Goal: Find specific page/section: Find specific page/section

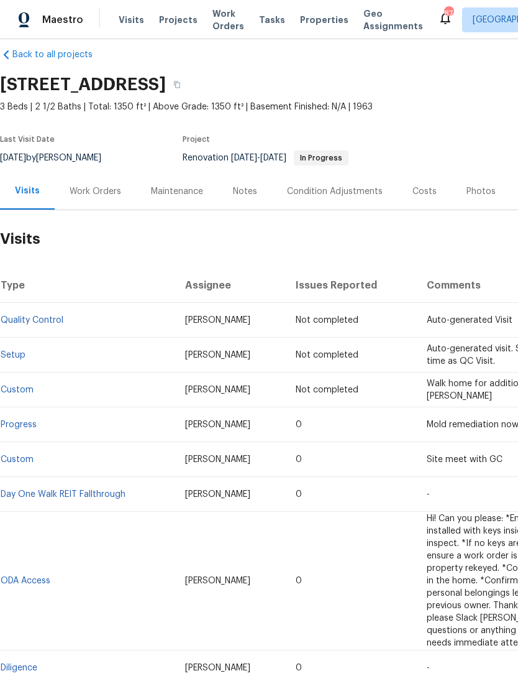
scroll to position [16, 0]
click at [173, 23] on span "Projects" at bounding box center [178, 20] width 39 height 12
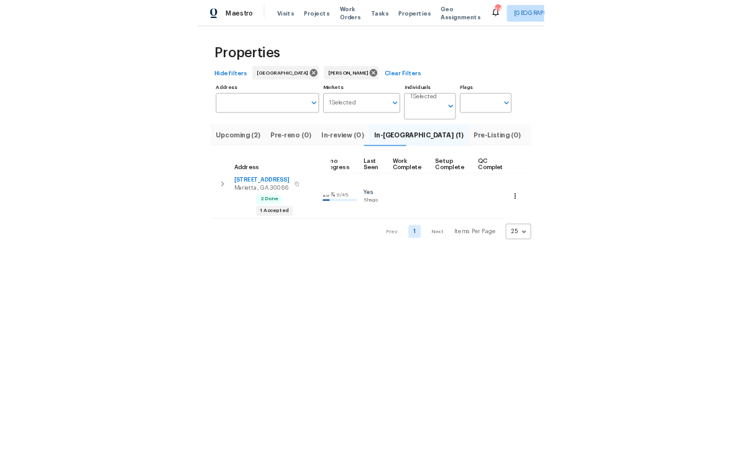
scroll to position [0, 348]
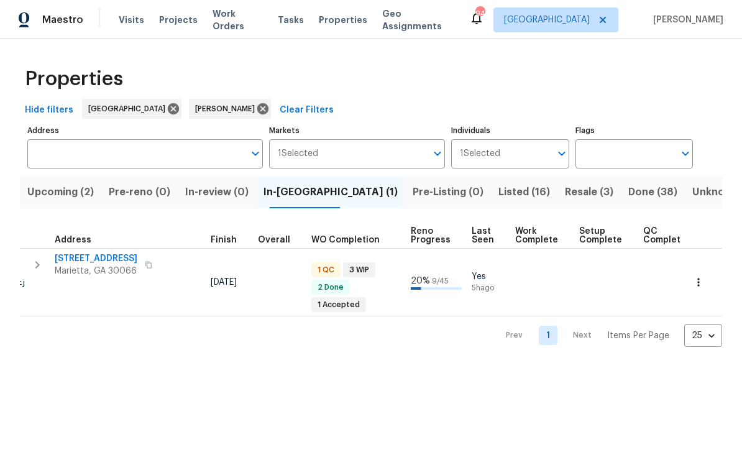
click at [518, 188] on span "Done (38)" at bounding box center [652, 191] width 49 height 17
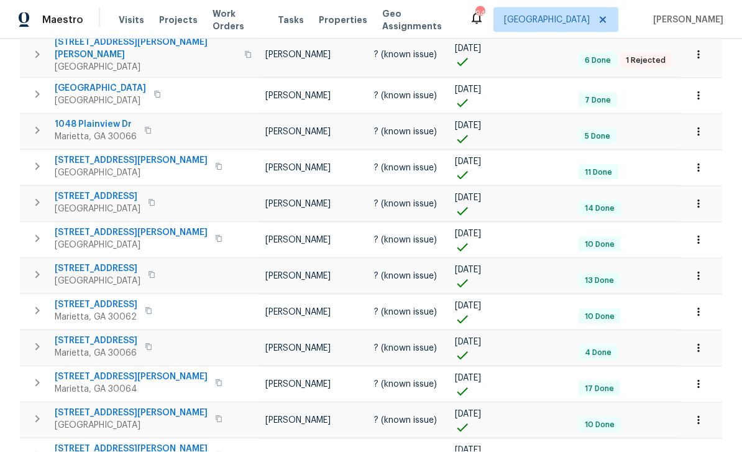
scroll to position [40, 0]
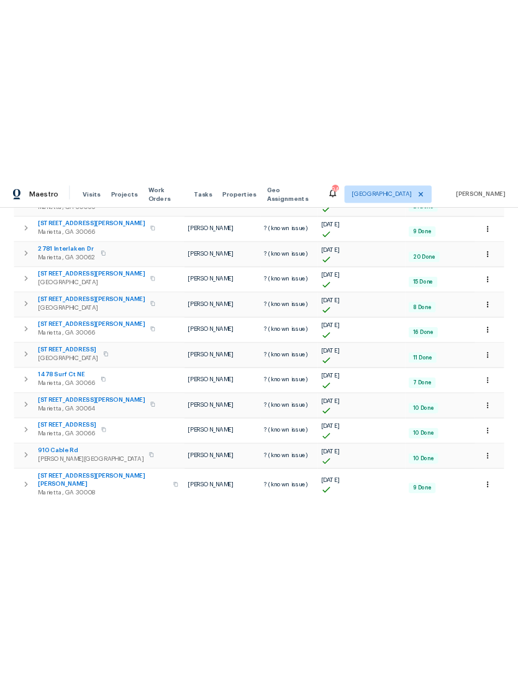
scroll to position [267, 0]
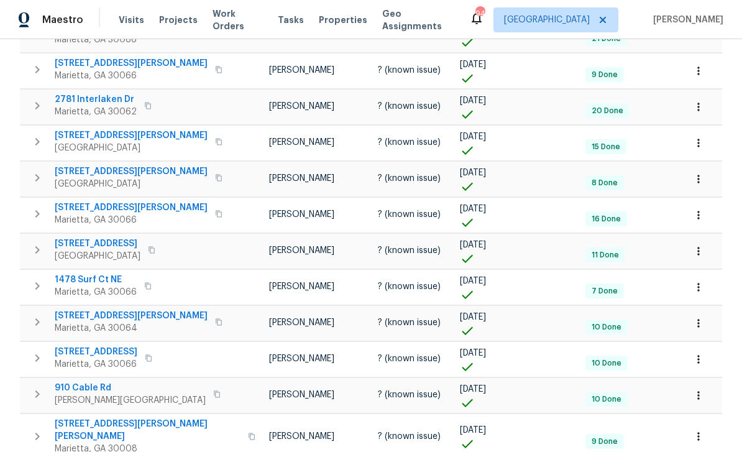
click at [69, 310] on span "[STREET_ADDRESS][PERSON_NAME]" at bounding box center [131, 316] width 153 height 12
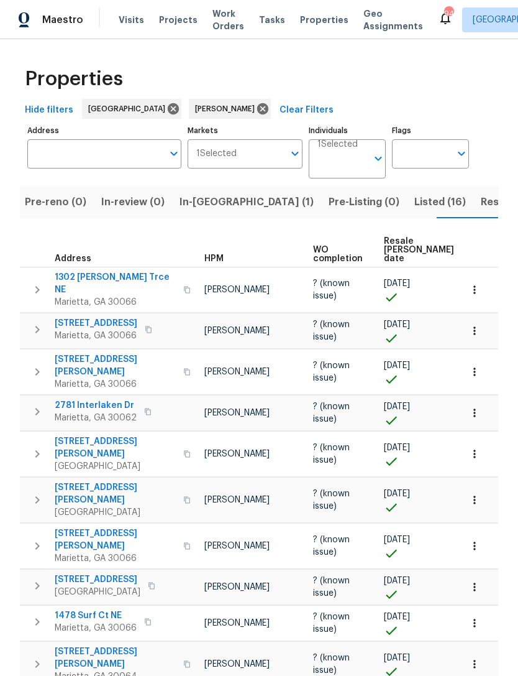
scroll to position [0, 0]
click at [336, 163] on input "Individuals" at bounding box center [343, 163] width 50 height 29
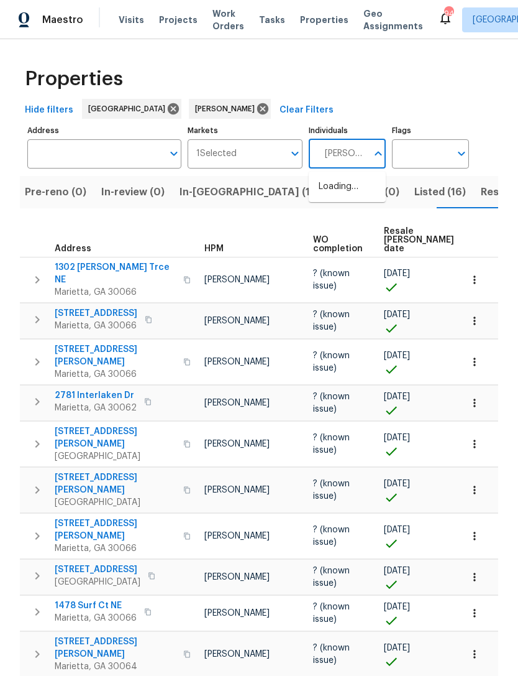
type input "mirsad"
click at [339, 198] on input "checkbox" at bounding box center [332, 193] width 26 height 26
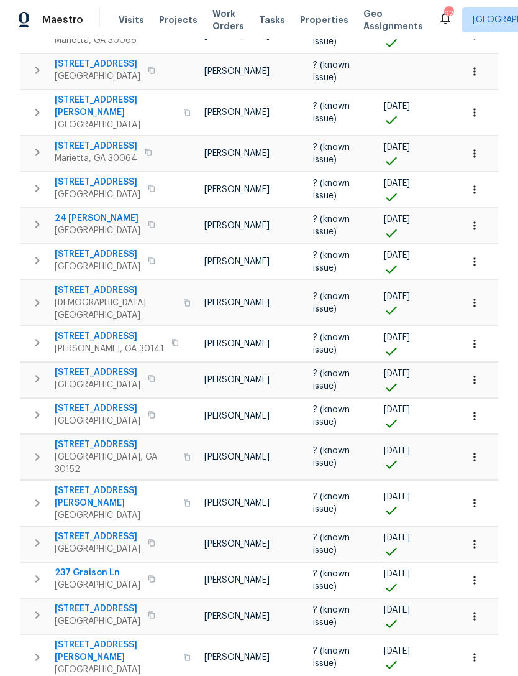
scroll to position [503, 0]
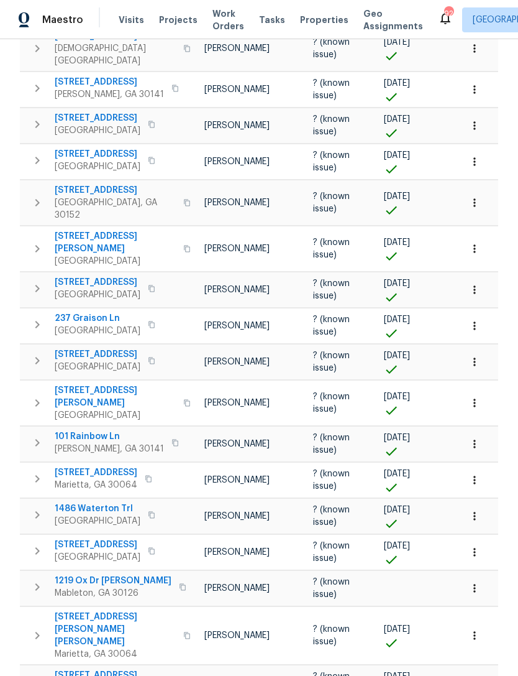
click at [131, 14] on span "Visits" at bounding box center [131, 20] width 25 height 12
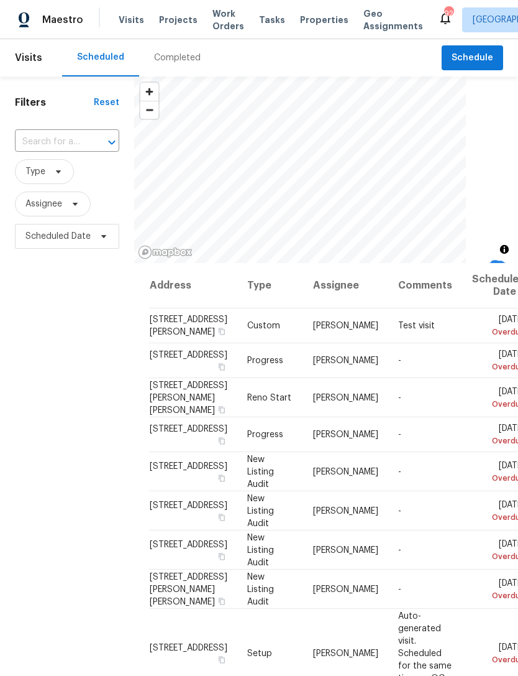
click at [82, 137] on input "text" at bounding box center [50, 141] width 70 height 19
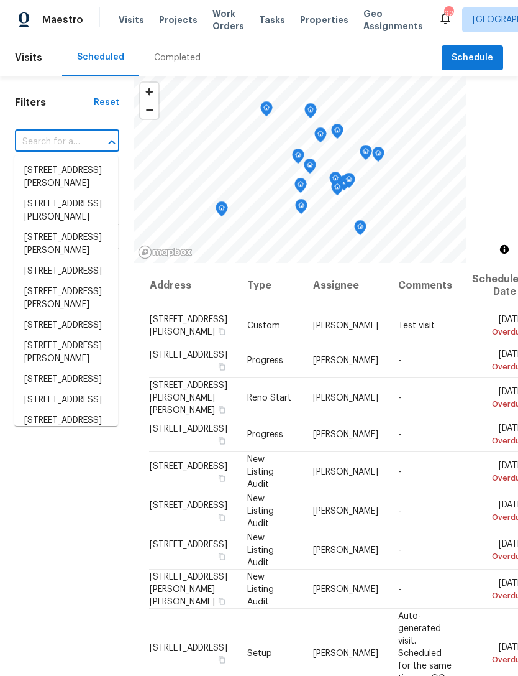
type input "2"
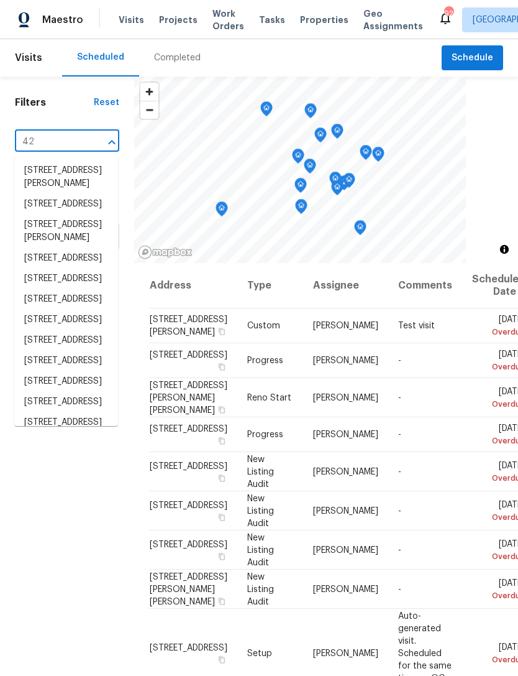
type input "4"
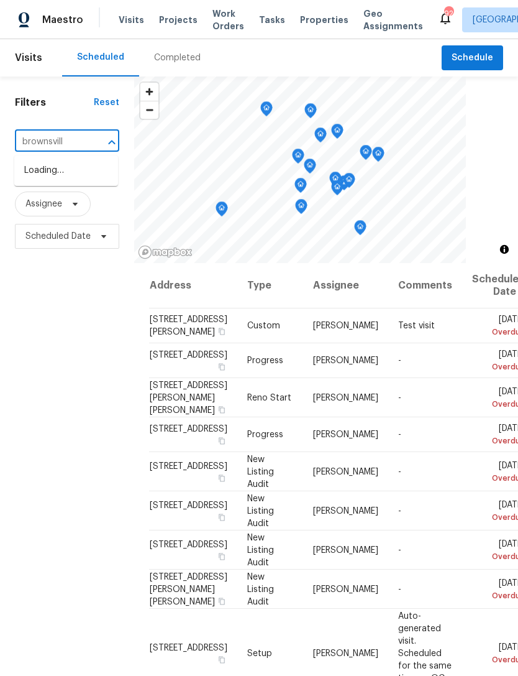
type input "brownsville"
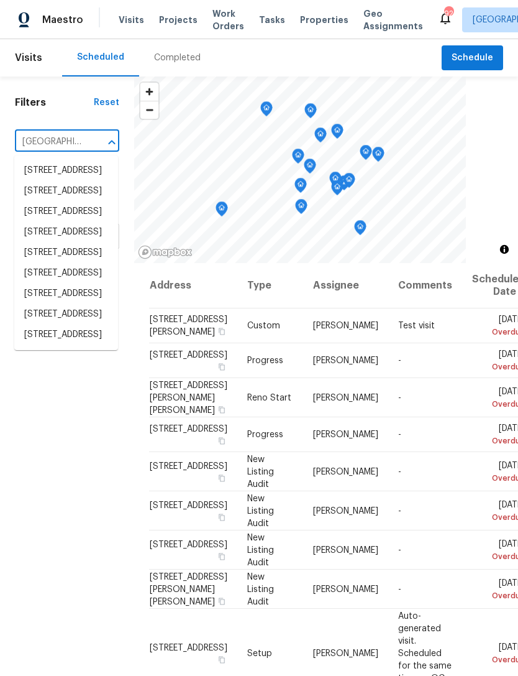
scroll to position [117, 0]
click at [65, 324] on li "4726 Brownsville Rd, Powder Springs, GA 30127" at bounding box center [66, 314] width 104 height 21
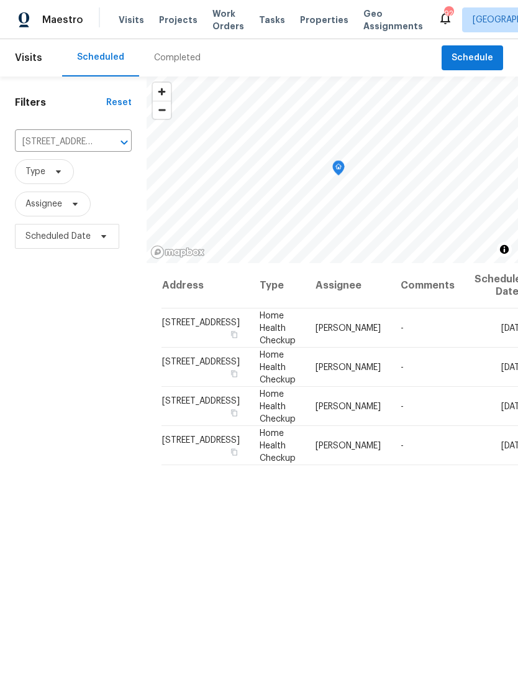
scroll to position [1, 0]
click at [173, 326] on span "4726 Brownsville Rd, Powder Springs, GA 30127" at bounding box center [201, 322] width 78 height 9
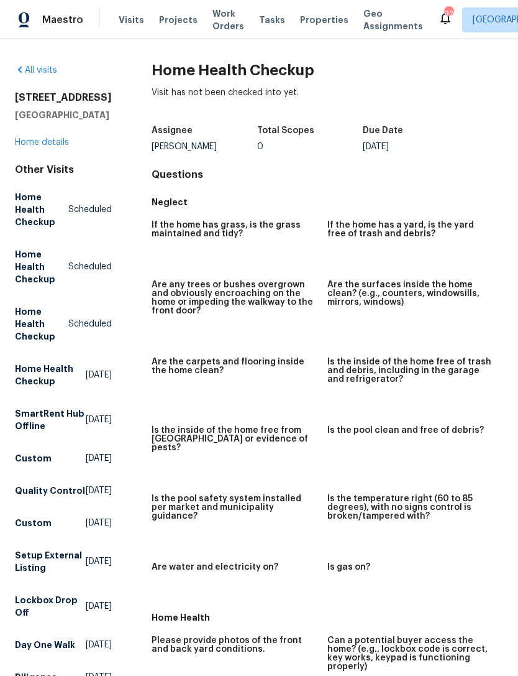
click at [56, 147] on link "Home details" at bounding box center [42, 142] width 54 height 9
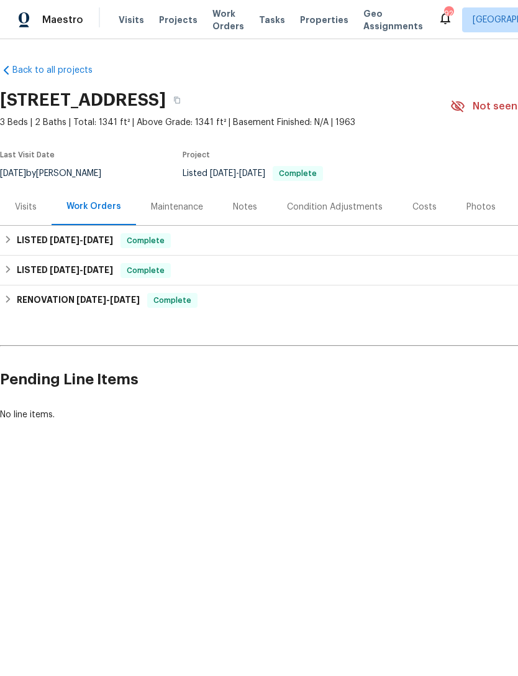
click at [30, 213] on div "Visits" at bounding box center [26, 207] width 22 height 12
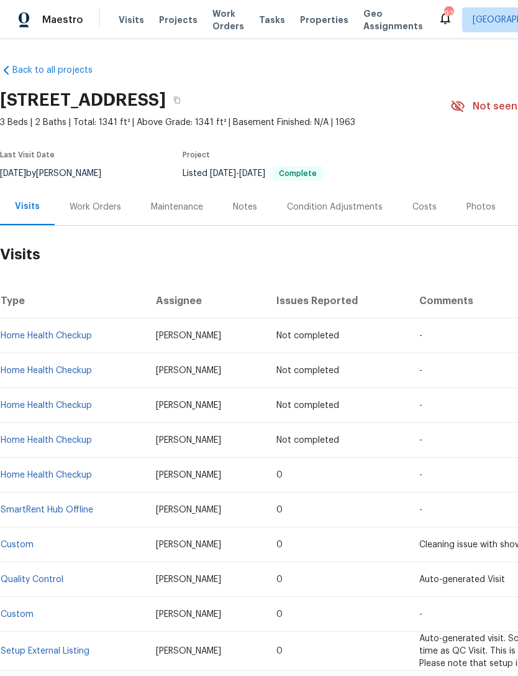
click at [97, 213] on div "Work Orders" at bounding box center [96, 207] width 52 height 12
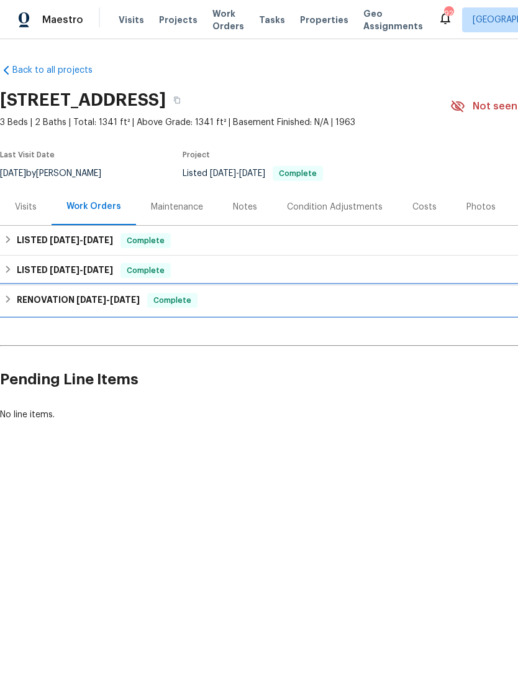
click at [104, 299] on span "4/25/25" at bounding box center [91, 299] width 30 height 9
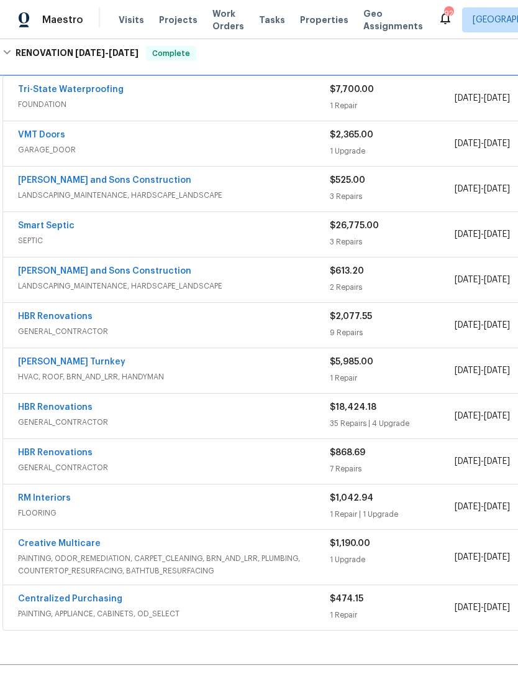
scroll to position [263, 1]
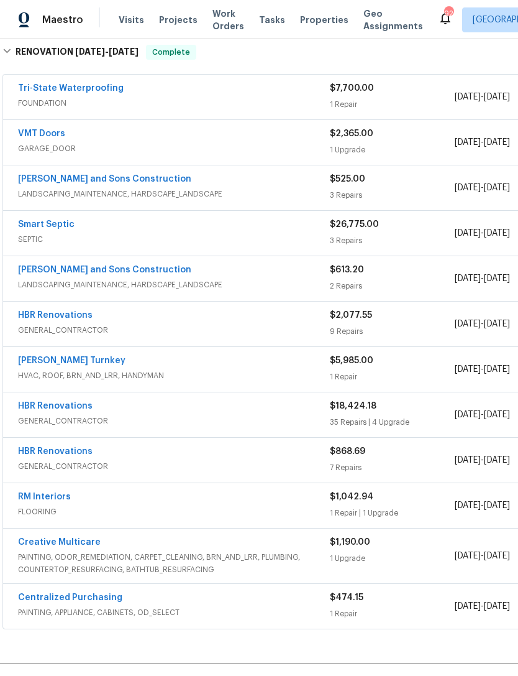
click at [163, 415] on span "GENERAL_CONTRACTOR" at bounding box center [174, 421] width 312 height 12
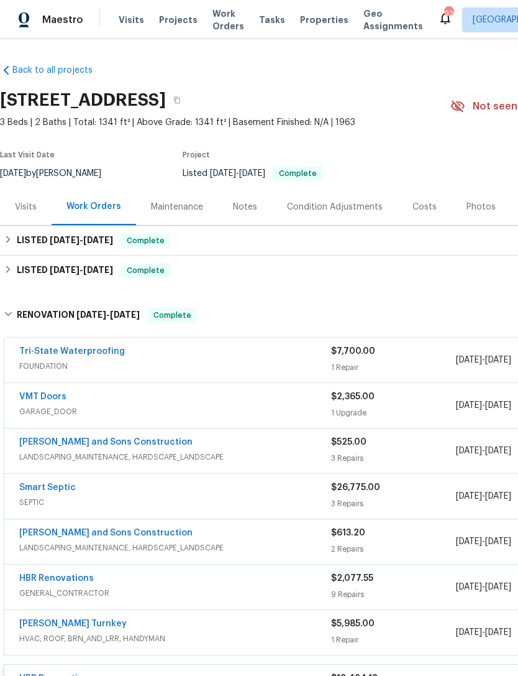
scroll to position [0, 0]
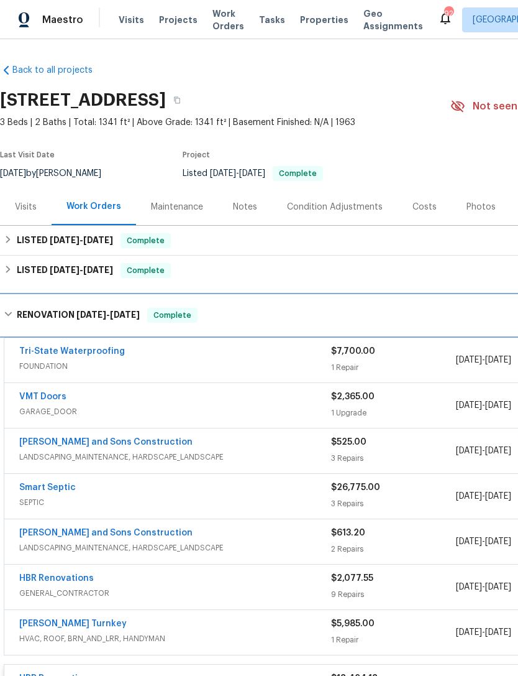
click at [112, 323] on div "RENOVATION 4/25/25 - 7/3/25 Complete" at bounding box center [351, 315] width 702 height 40
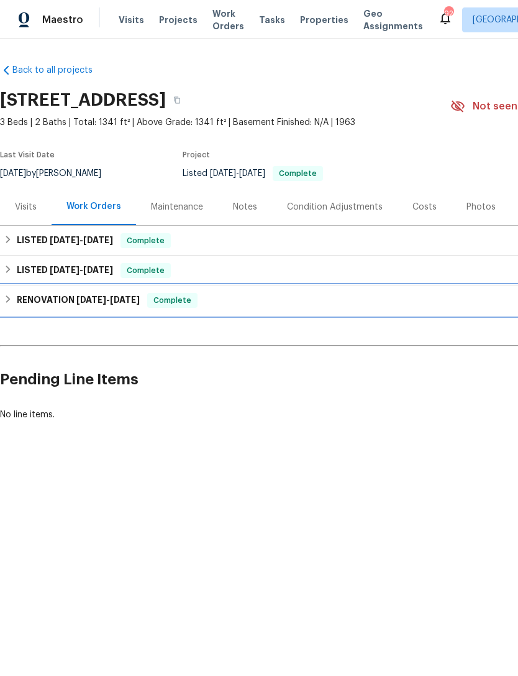
click at [88, 301] on span "4/25/25" at bounding box center [91, 299] width 30 height 9
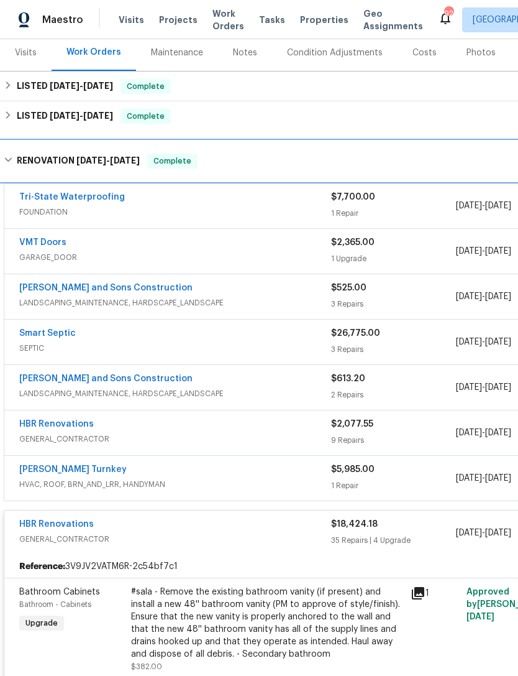
scroll to position [157, 0]
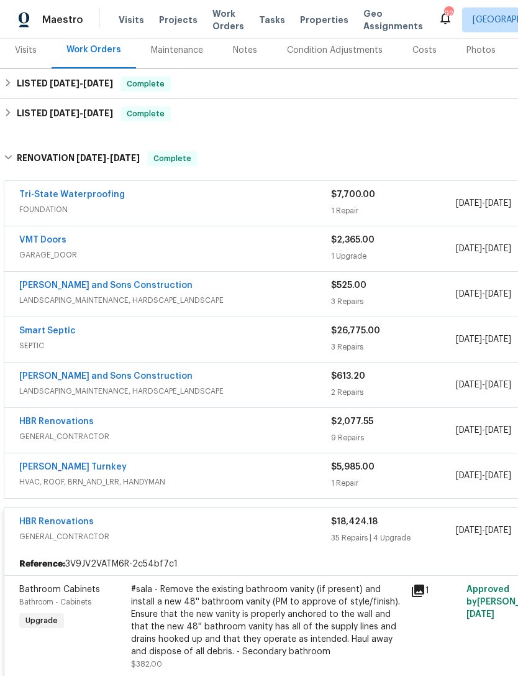
click at [119, 420] on div "HBR Renovations" at bounding box center [175, 422] width 312 height 15
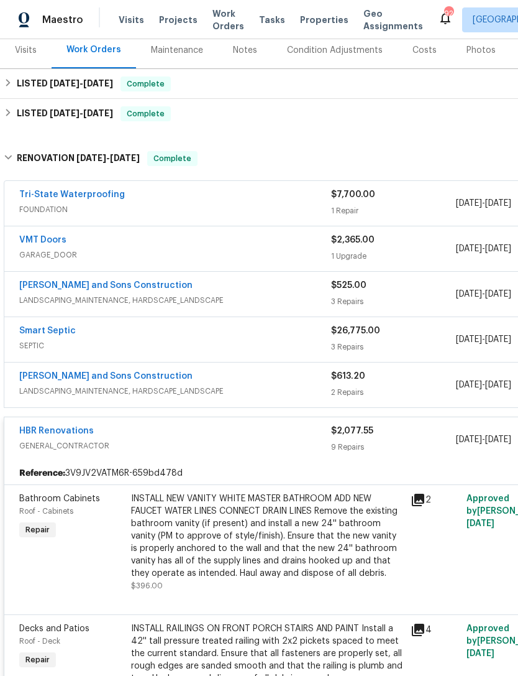
click at [62, 434] on link "HBR Renovations" at bounding box center [56, 430] width 75 height 9
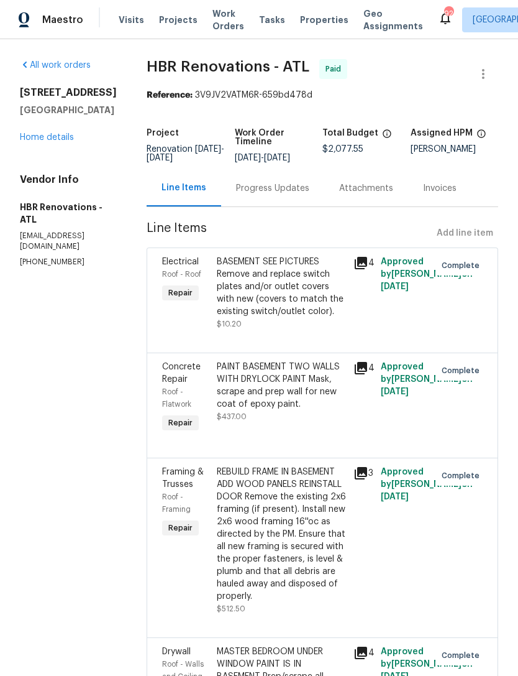
click at [259, 195] on div "Progress Updates" at bounding box center [272, 188] width 73 height 12
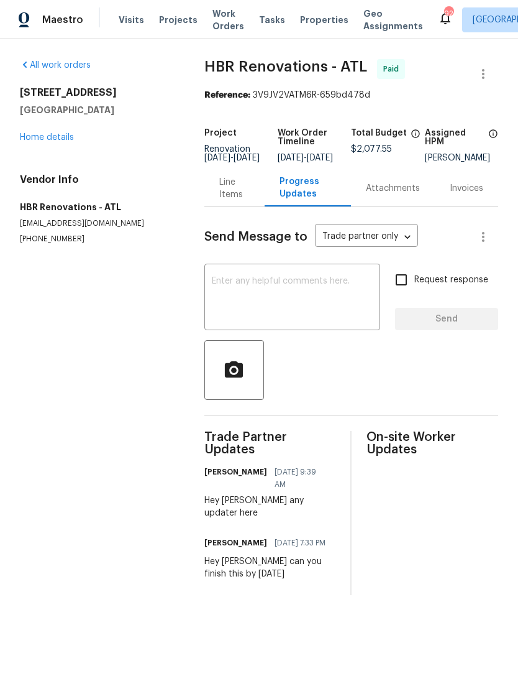
click at [55, 134] on link "Home details" at bounding box center [47, 137] width 54 height 9
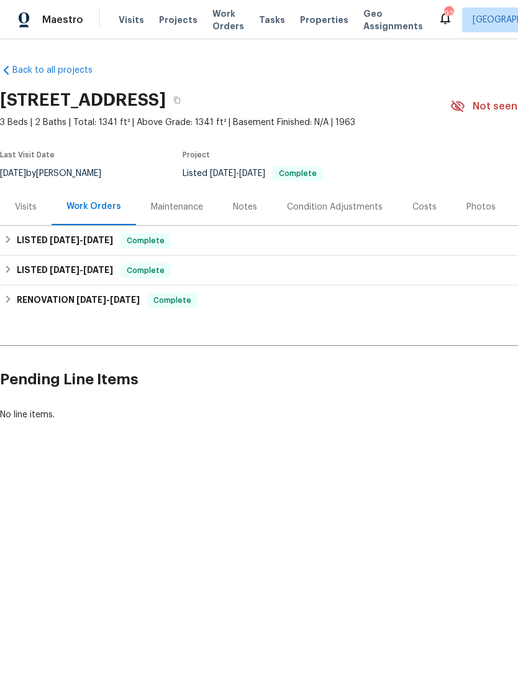
click at [421, 209] on div "Costs" at bounding box center [425, 207] width 24 height 12
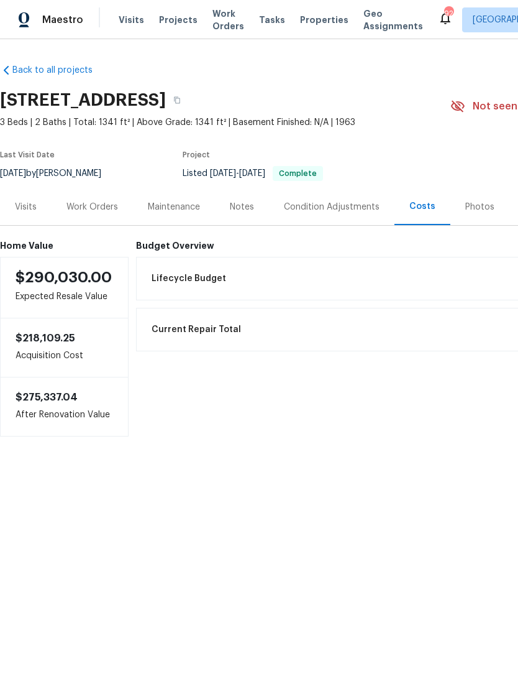
click at [22, 211] on div "Visits" at bounding box center [26, 207] width 22 height 12
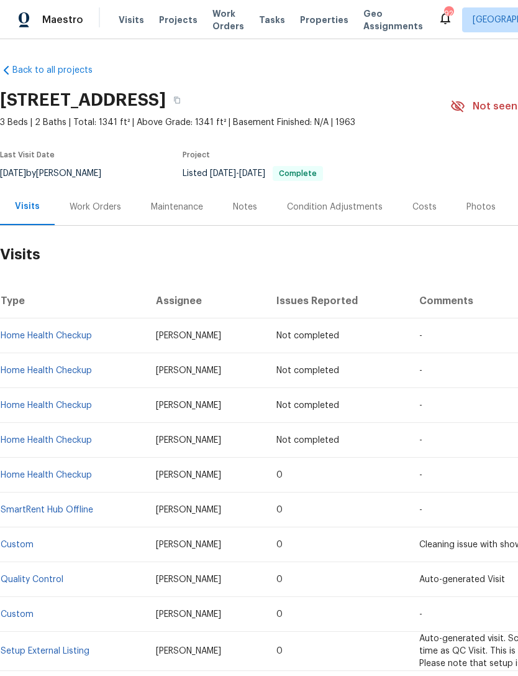
click at [109, 214] on div "Work Orders" at bounding box center [95, 206] width 81 height 37
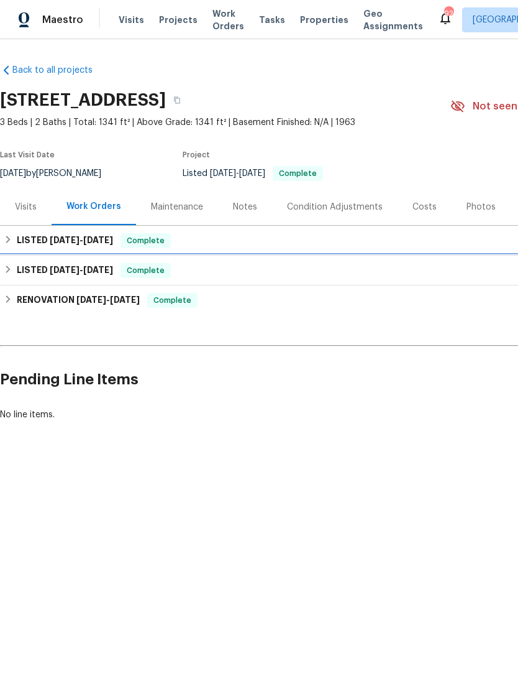
click at [111, 271] on span "7/14/25" at bounding box center [98, 269] width 30 height 9
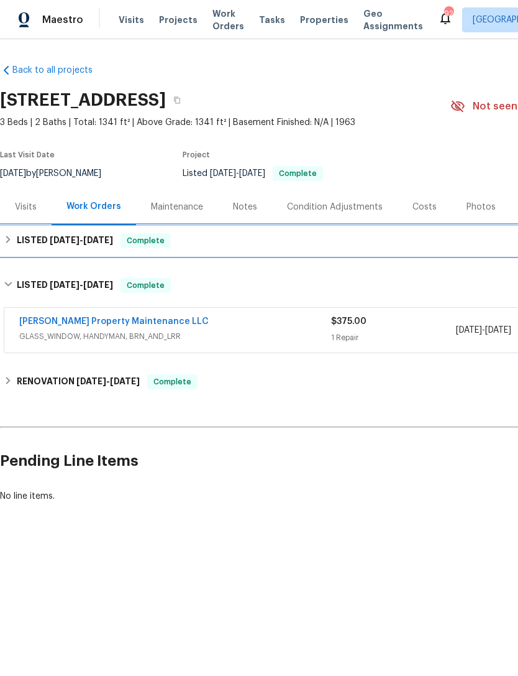
click at [196, 247] on div "LISTED 7/29/25 - 8/2/25 Complete" at bounding box center [351, 240] width 695 height 15
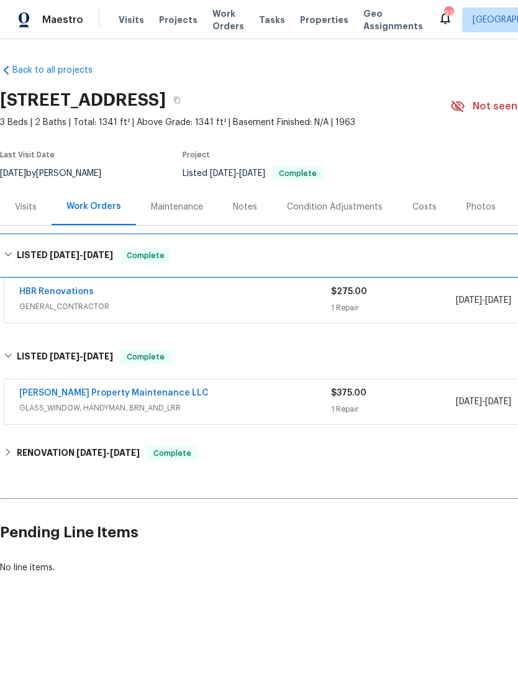
scroll to position [0, -1]
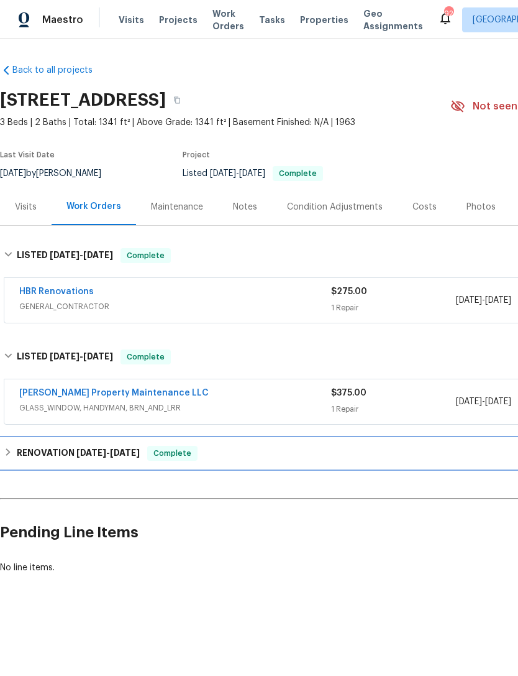
click at [110, 450] on span "4/25/25 - 7/3/25" at bounding box center [107, 452] width 63 height 9
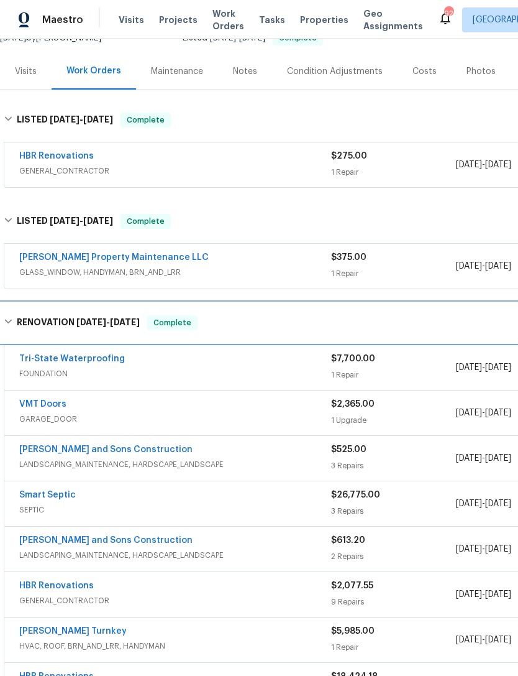
scroll to position [135, 0]
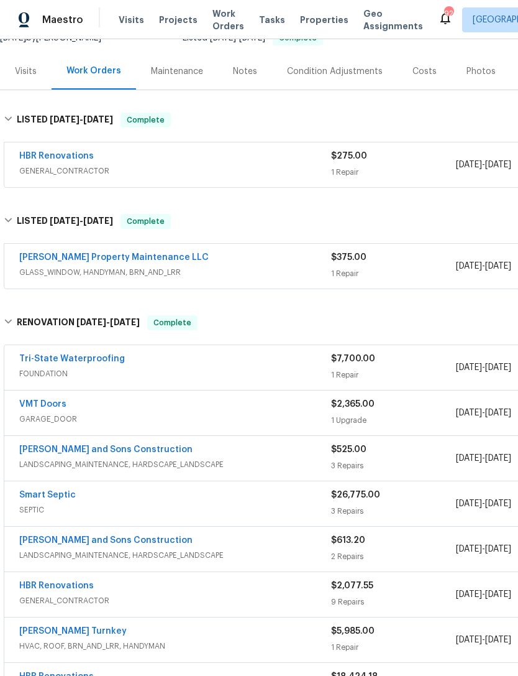
click at [167, 365] on div "Tri-State Waterproofing" at bounding box center [175, 359] width 312 height 15
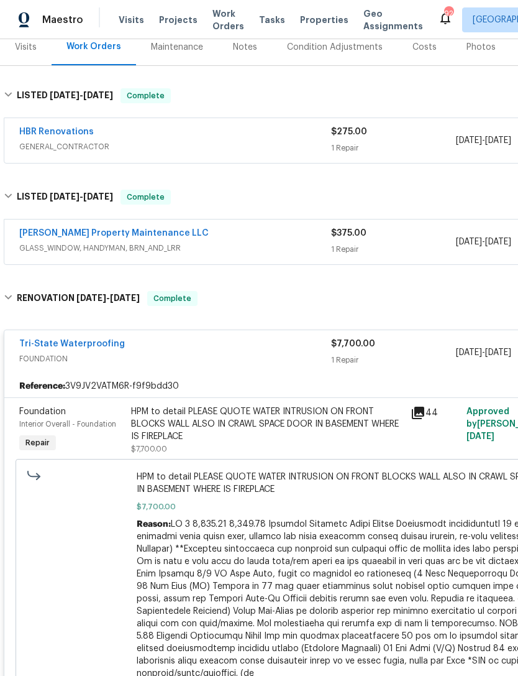
scroll to position [154, 0]
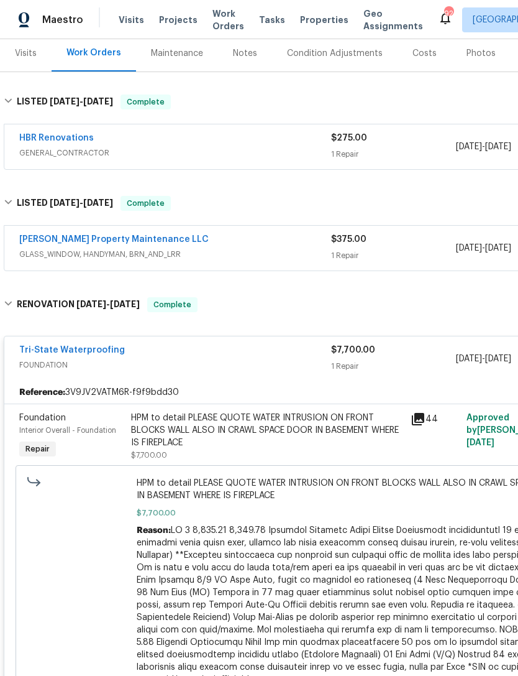
click at [190, 352] on div "Tri-State Waterproofing" at bounding box center [175, 351] width 312 height 15
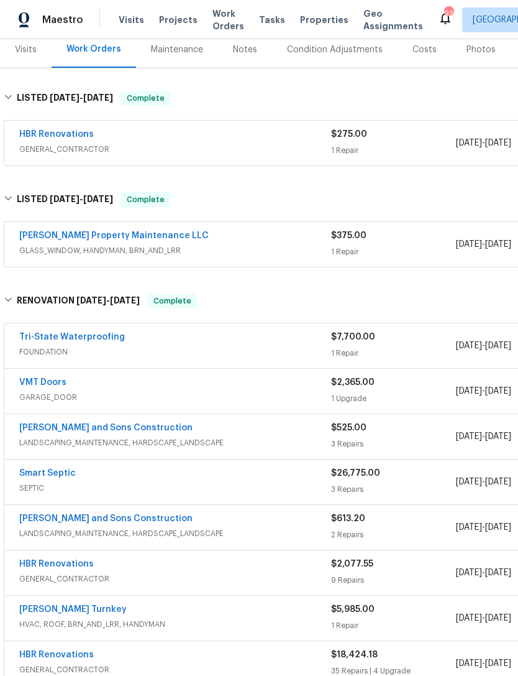
scroll to position [157, 0]
click at [139, 477] on div "Smart Septic" at bounding box center [175, 474] width 312 height 15
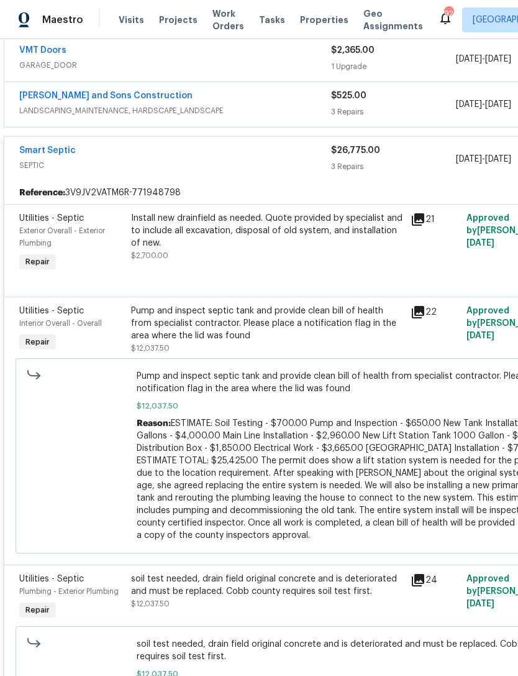
scroll to position [490, 0]
click at [118, 313] on div "Utilities - Septic" at bounding box center [71, 310] width 104 height 12
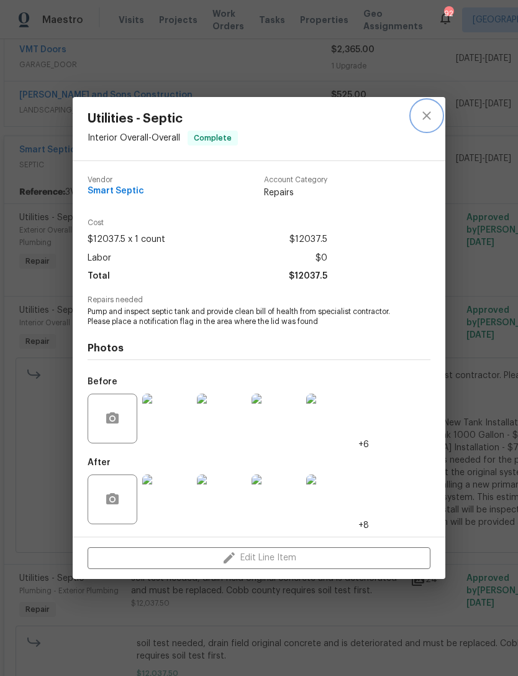
click at [426, 117] on icon "close" at bounding box center [427, 115] width 15 height 15
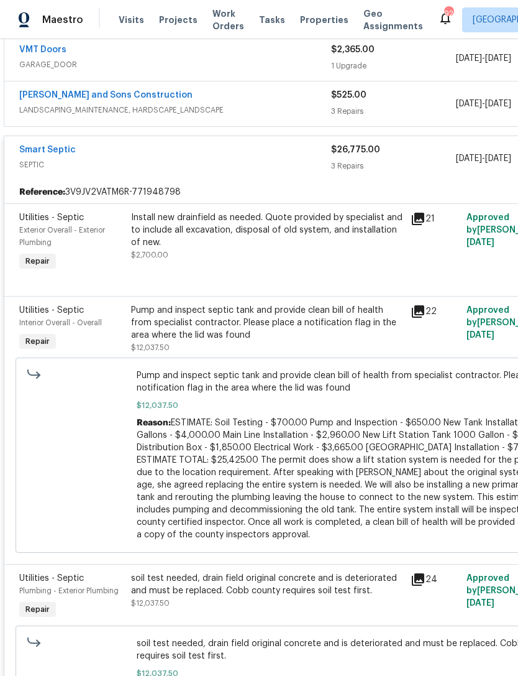
click at [224, 264] on div "Install new drainfield as needed. Quote provided by specialist and to include a…" at bounding box center [267, 243] width 280 height 70
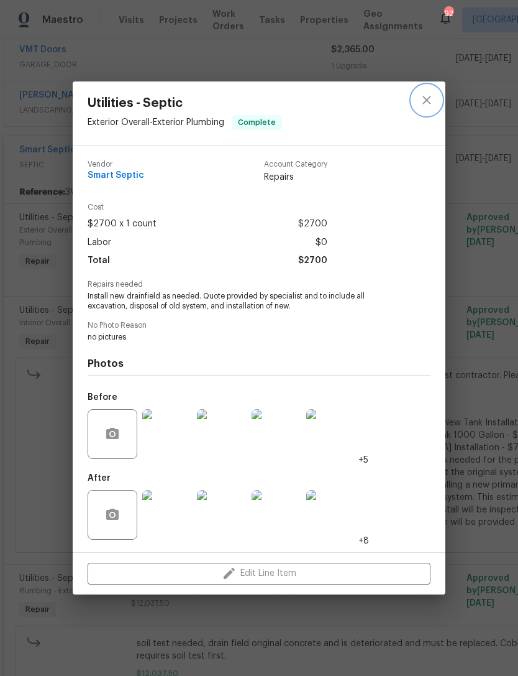
click at [429, 101] on icon "close" at bounding box center [427, 100] width 8 height 8
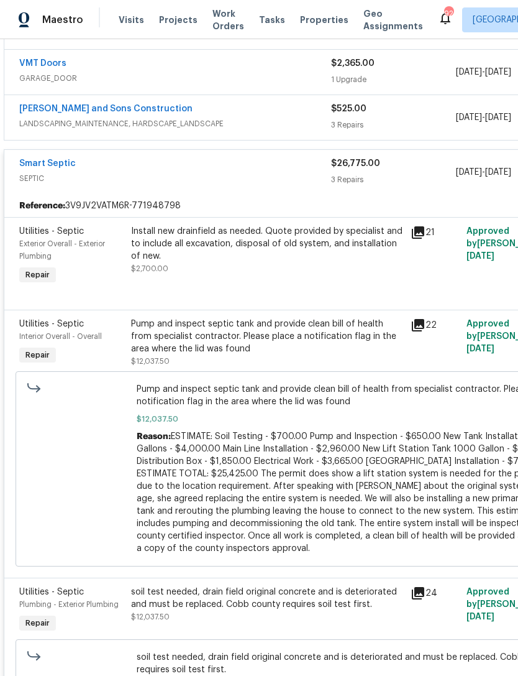
scroll to position [474, 0]
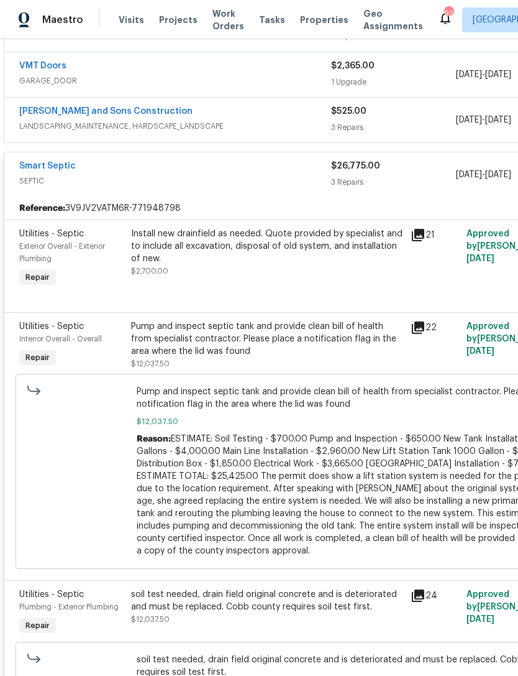
click at [119, 175] on span "SEPTIC" at bounding box center [175, 181] width 312 height 12
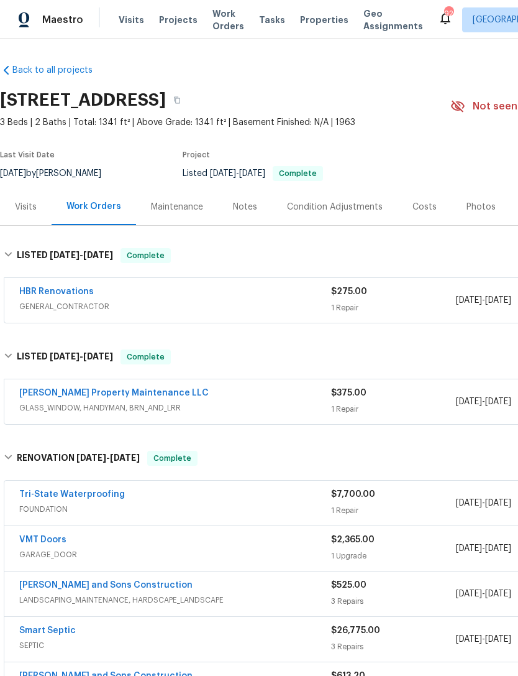
scroll to position [0, 0]
click at [31, 207] on div "Visits" at bounding box center [26, 207] width 22 height 12
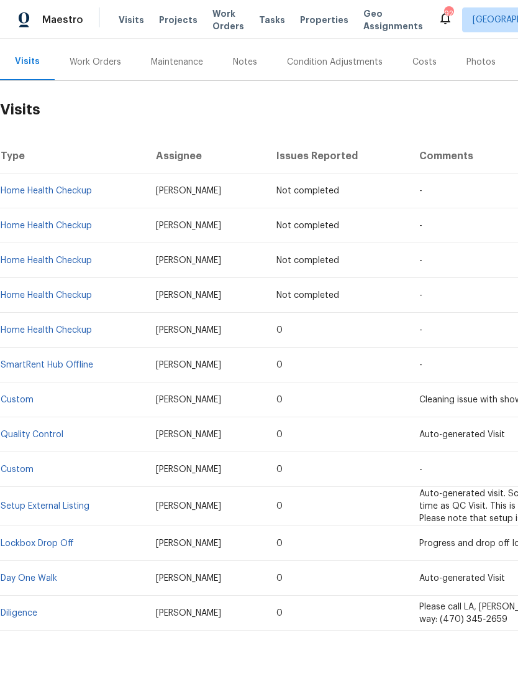
scroll to position [144, 0]
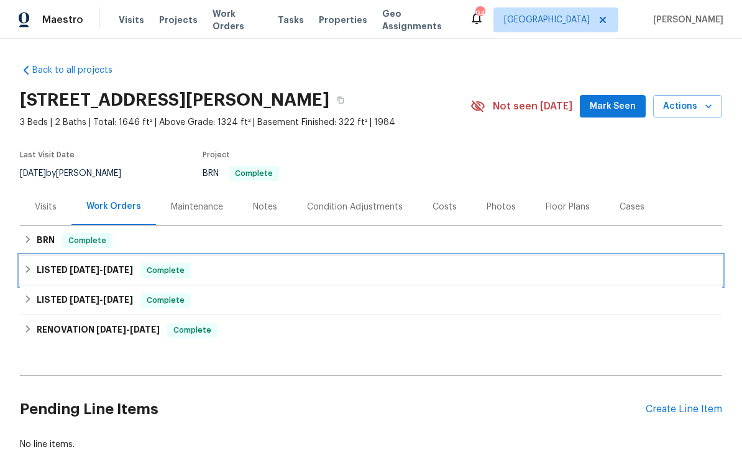
click at [70, 273] on span "[DATE]" at bounding box center [85, 269] width 30 height 9
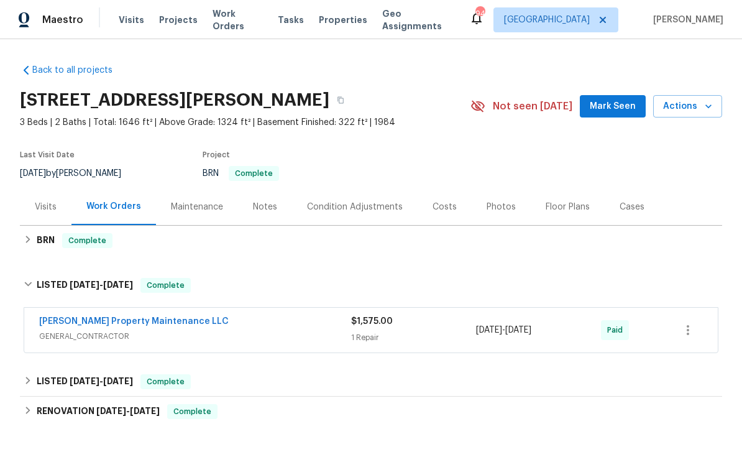
click at [81, 323] on link "[PERSON_NAME] Property Maintenance LLC" at bounding box center [134, 321] width 190 height 9
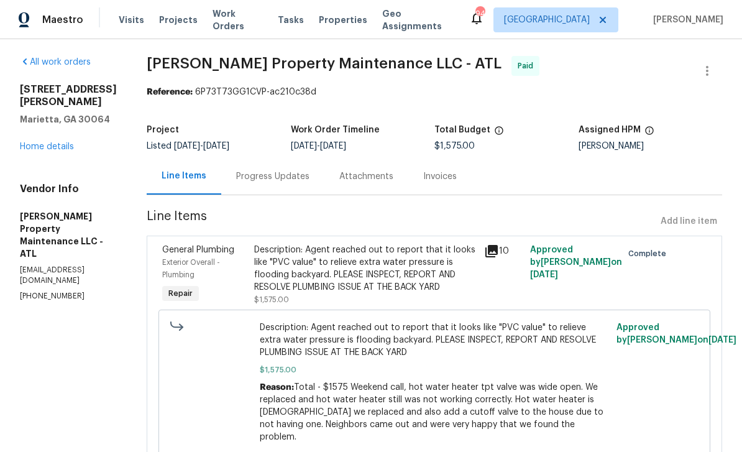
scroll to position [2, 0]
click at [188, 254] on span "General Plumbing" at bounding box center [198, 250] width 72 height 9
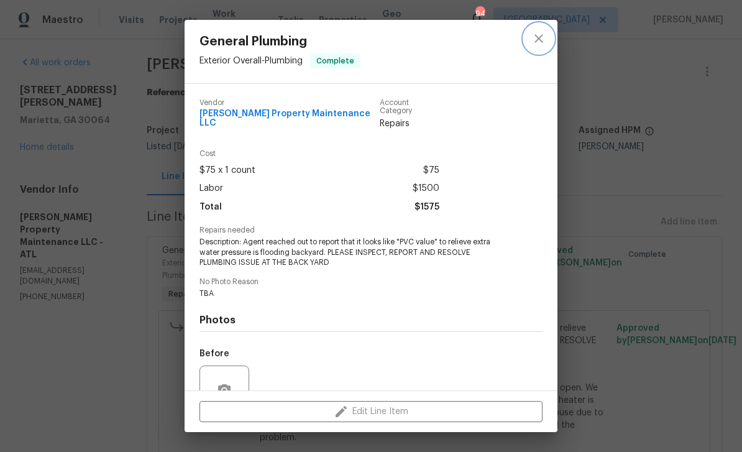
click at [539, 45] on icon "close" at bounding box center [538, 38] width 15 height 15
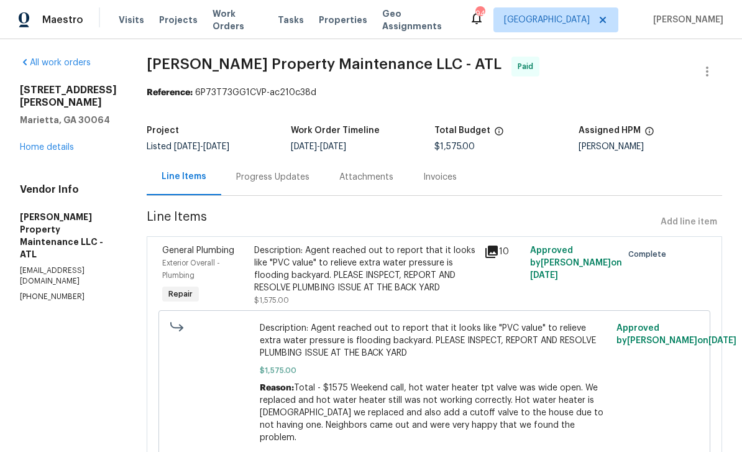
click at [185, 268] on div "Exterior Overall - Plumbing" at bounding box center [204, 269] width 85 height 25
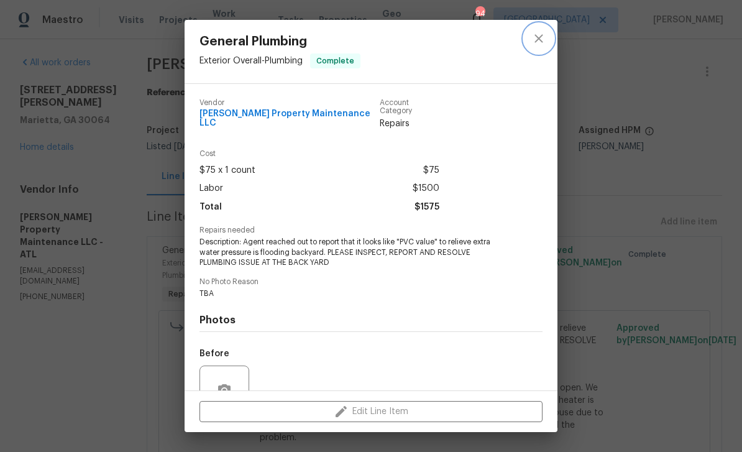
click at [541, 44] on icon "close" at bounding box center [538, 38] width 15 height 15
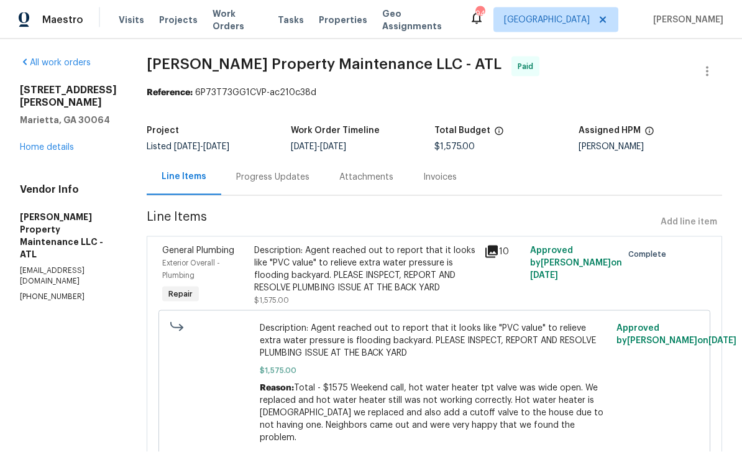
scroll to position [40, 0]
click at [260, 158] on div "Progress Updates" at bounding box center [272, 176] width 103 height 37
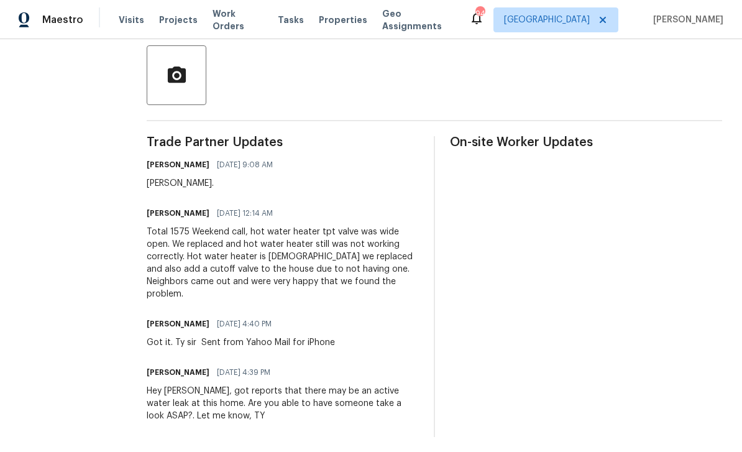
scroll to position [287, 0]
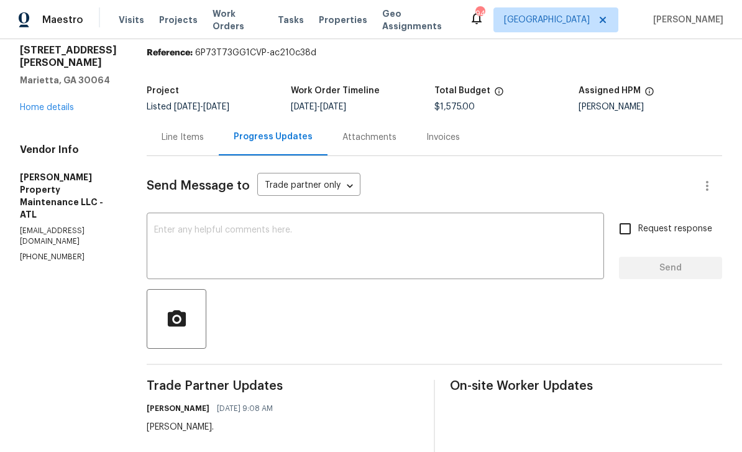
click at [172, 131] on div "Line Items" at bounding box center [183, 137] width 42 height 12
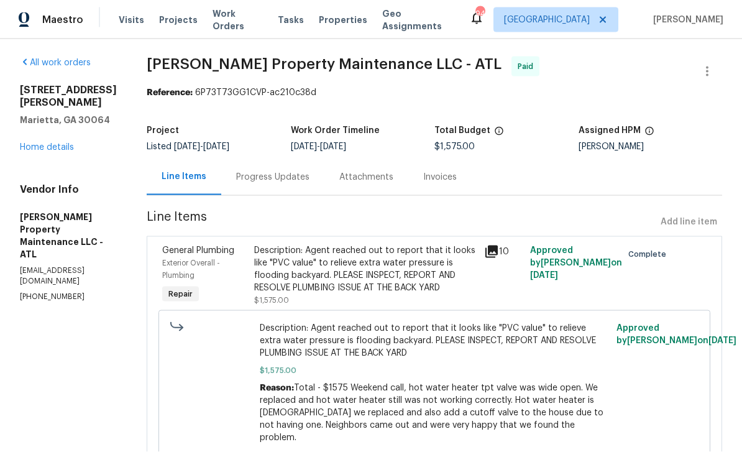
scroll to position [40, 0]
click at [53, 143] on link "Home details" at bounding box center [47, 147] width 54 height 9
